Goal: Communication & Community: Participate in discussion

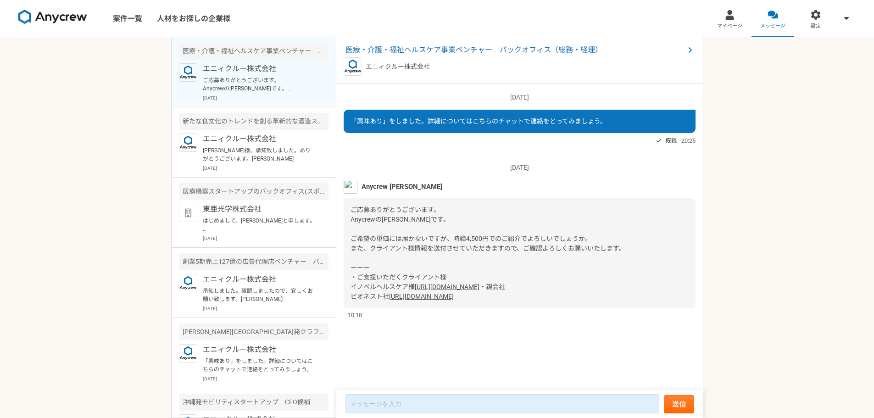
click at [471, 308] on div "ご応募ありがとうございます。 Anycrewの齊藤です。 ご希望の単価には届かないですが、時給4,500円でのご紹介でよろしいでしょうか。 また、クライアント…" at bounding box center [520, 253] width 352 height 110
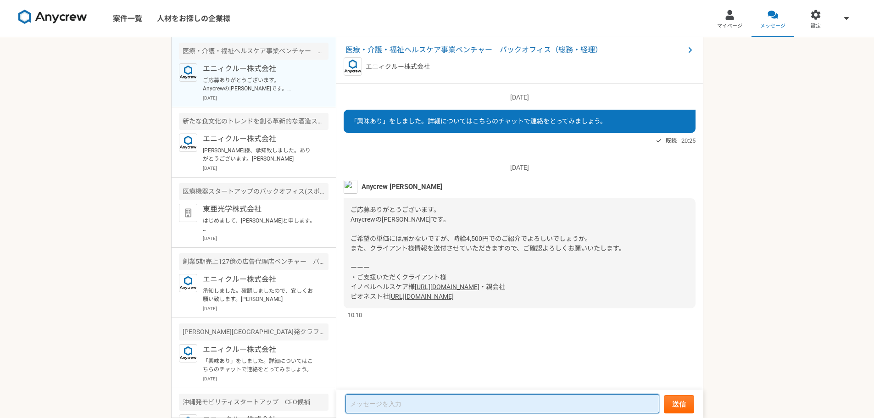
click at [442, 403] on textarea at bounding box center [502, 403] width 314 height 19
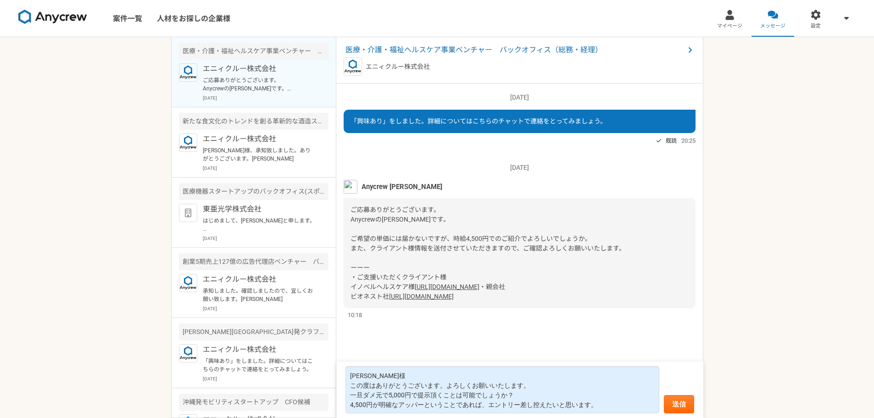
click at [502, 230] on div "ご応募ありがとうございます。 Anycrewの齊藤です。 ご希望の単価には届かないですが、時給4,500円でのご紹介でよろしいでしょうか。 また、クライアント…" at bounding box center [520, 253] width 352 height 110
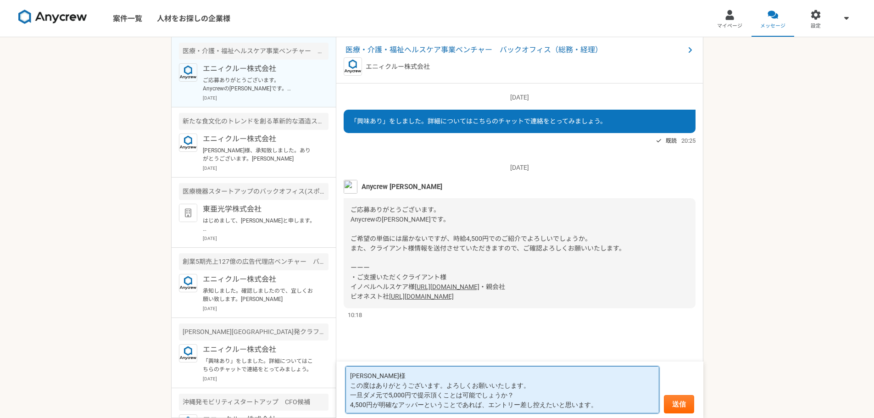
click at [528, 391] on textarea "齊藤様 この度はありがとうございます。よろしくお願いいたします。 一旦ダメ元で5,000円で提示頂くことは可能でしょうか？ 4,500円が明確なアッパーという…" at bounding box center [502, 389] width 314 height 47
click at [524, 393] on textarea "齊藤様 この度はありがとうございます。よろしくお願いいたします。 一旦ダメ元で5,000円で提示頂くことは可能でしょうか？ 4,500円が明確なアッパーという…" at bounding box center [502, 389] width 314 height 47
click at [488, 407] on textarea "齊藤様 この度はありがとうございます。よろしくお願いいたします。 一旦ダメ元で5,000円で提示頂くことは可能でしょうか？ 4,500円が明確なアッパーという…" at bounding box center [502, 389] width 314 height 47
click at [581, 405] on textarea "齊藤様 この度はありがとうございます。よろしくお願いいたします。 一旦ダメ元で5,000円で提示頂くことは可能でしょうか？ 4,500円が明確なアッパーという…" at bounding box center [502, 389] width 314 height 47
click at [595, 387] on textarea "齊藤様 この度はありがとうございます。よろしくお願いいたします。 一旦ダメ元で5,000円で提示頂くことは可能でしょうか？ 4,500円が明確なアッパーという…" at bounding box center [502, 389] width 314 height 47
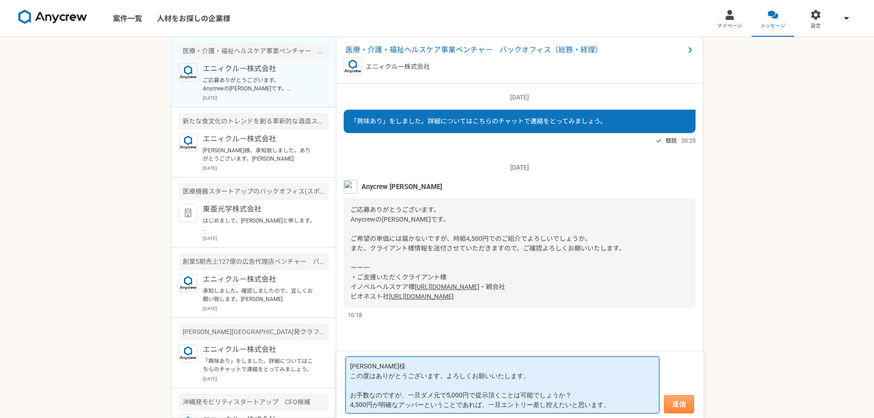
type textarea "[PERSON_NAME]様 この度はありがとうございます。よろしくお願いいたします。 お手数なのですが、一旦ダメ元で5,000円で提示頂くことは可能でしょう…"
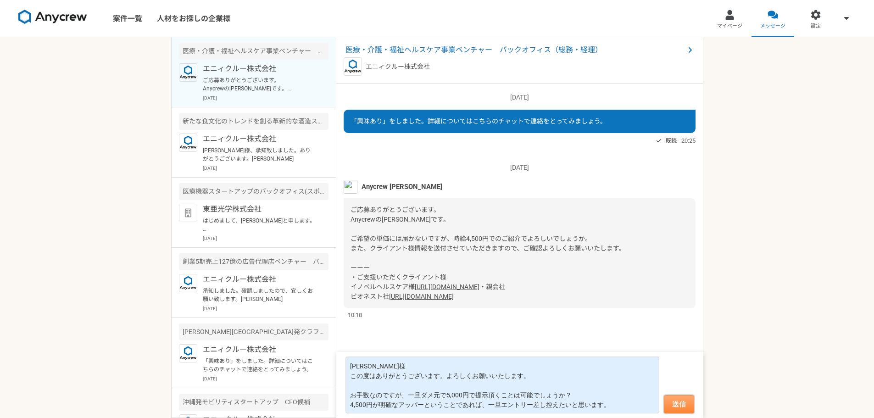
click at [668, 397] on button "送信" at bounding box center [679, 404] width 30 height 18
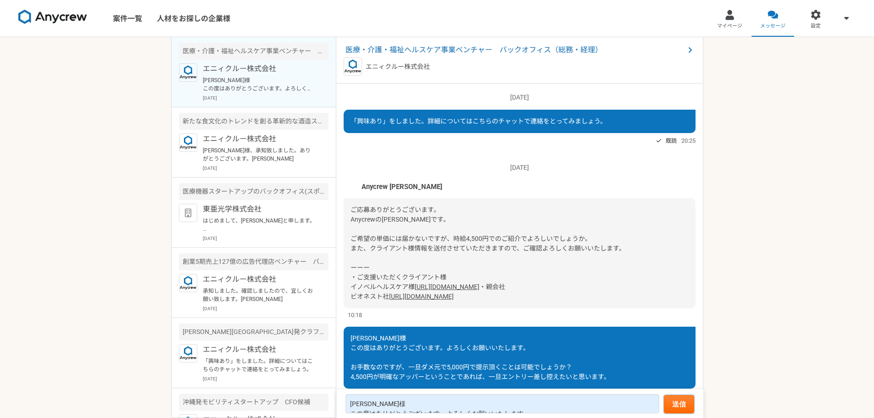
scroll to position [78, 0]
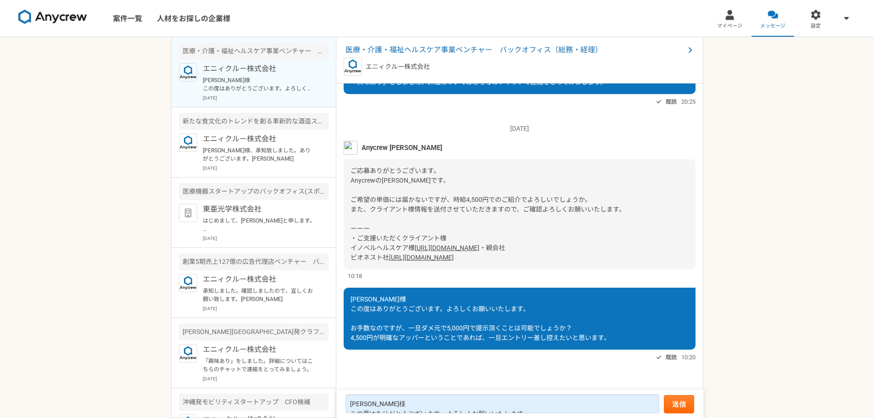
click at [518, 318] on div "[PERSON_NAME]様 この度はありがとうございます。よろしくお願いいたします。 お手数なのですが、一旦ダメ元で5,000円で提示頂くことは可能でしょう…" at bounding box center [520, 319] width 352 height 62
click at [245, 64] on p "エニィクルー株式会社" at bounding box center [259, 68] width 113 height 11
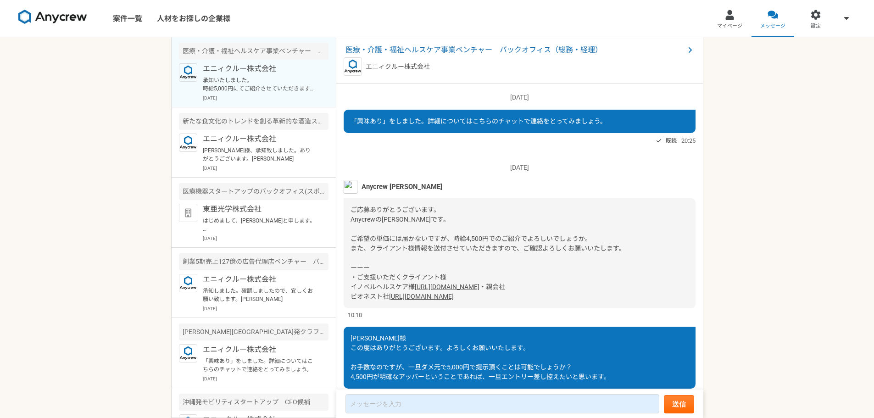
scroll to position [167, 0]
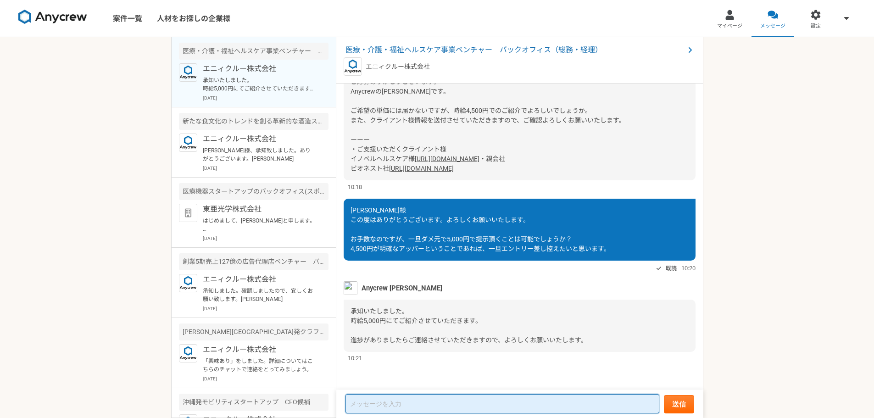
click at [431, 399] on textarea at bounding box center [502, 403] width 314 height 19
type textarea "ありがとうございます。お手数ではございますが、よろしくお願いいたします。"
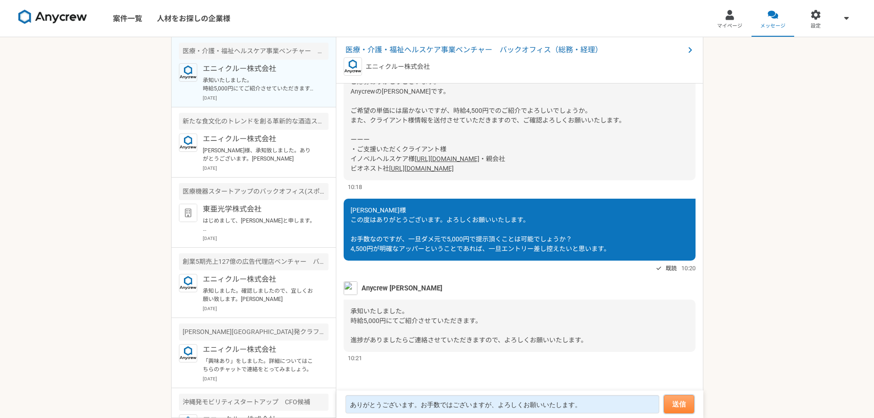
click at [683, 401] on button "送信" at bounding box center [679, 404] width 30 height 18
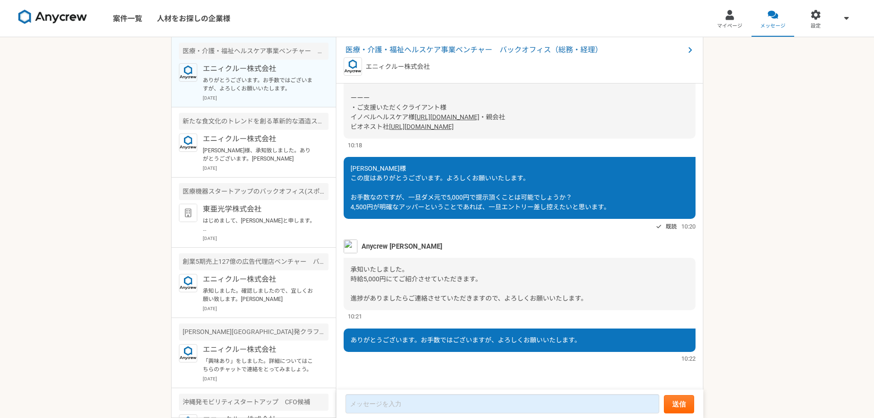
click at [514, 200] on span "[PERSON_NAME]様 この度はありがとうございます。よろしくお願いいたします。 お手数なのですが、一旦ダメ元で5,000円で提示頂くことは可能でしょう…" at bounding box center [480, 188] width 260 height 46
click at [125, 22] on link "案件一覧" at bounding box center [127, 18] width 44 height 37
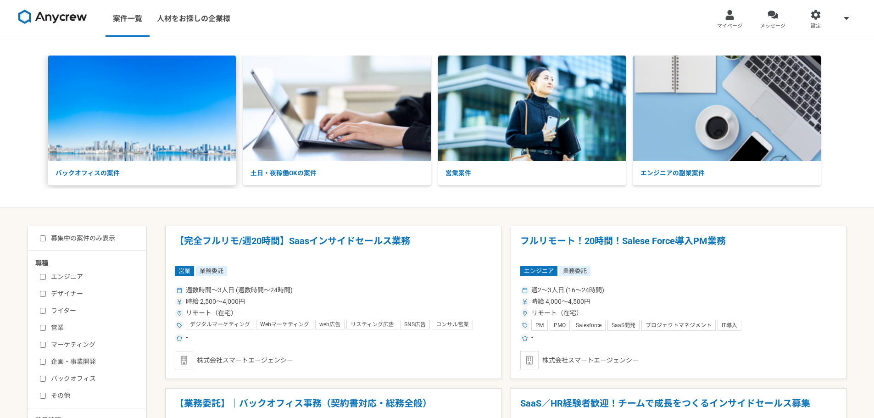
click at [194, 133] on img at bounding box center [142, 108] width 188 height 105
